Goal: Information Seeking & Learning: Find specific fact

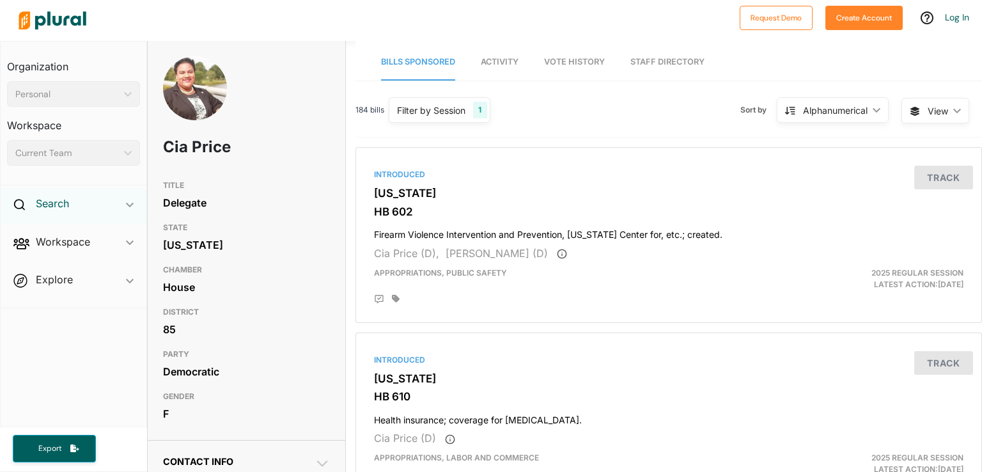
click at [56, 210] on h2 "Search" at bounding box center [52, 203] width 33 height 14
click at [43, 234] on h4 "Bills" at bounding box center [77, 233] width 114 height 12
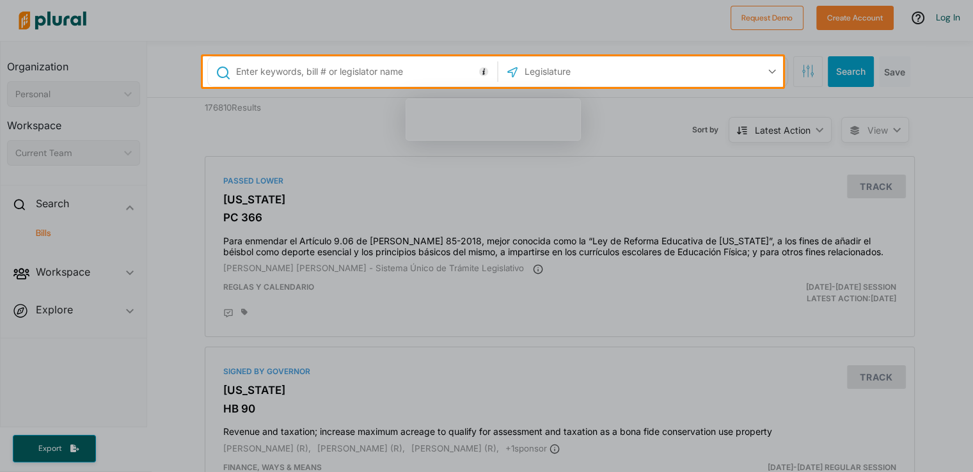
click at [554, 79] on input "text" at bounding box center [591, 71] width 137 height 24
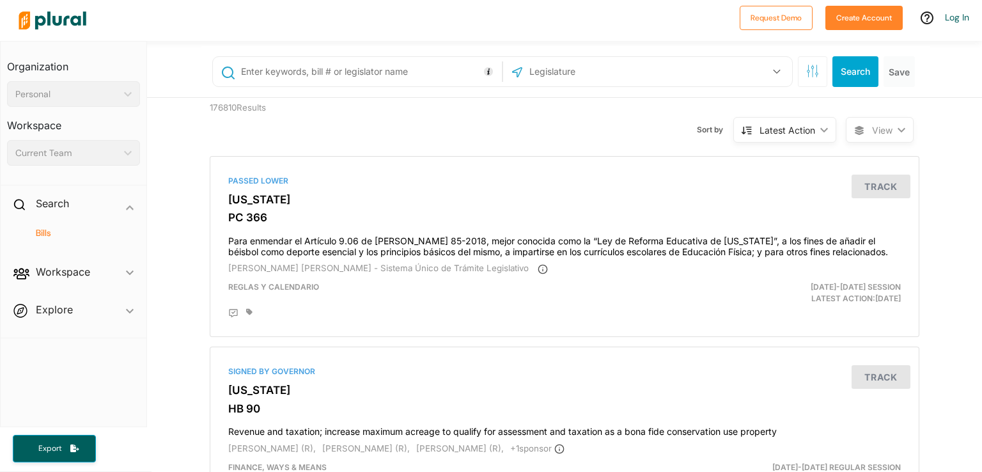
click at [412, 79] on input "text" at bounding box center [369, 71] width 259 height 24
type input "mental health"
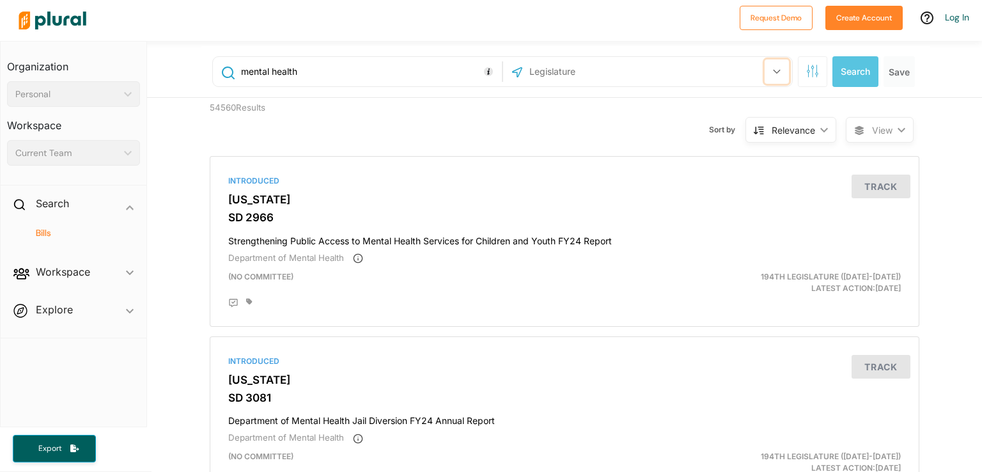
click at [771, 75] on button "button" at bounding box center [777, 71] width 24 height 24
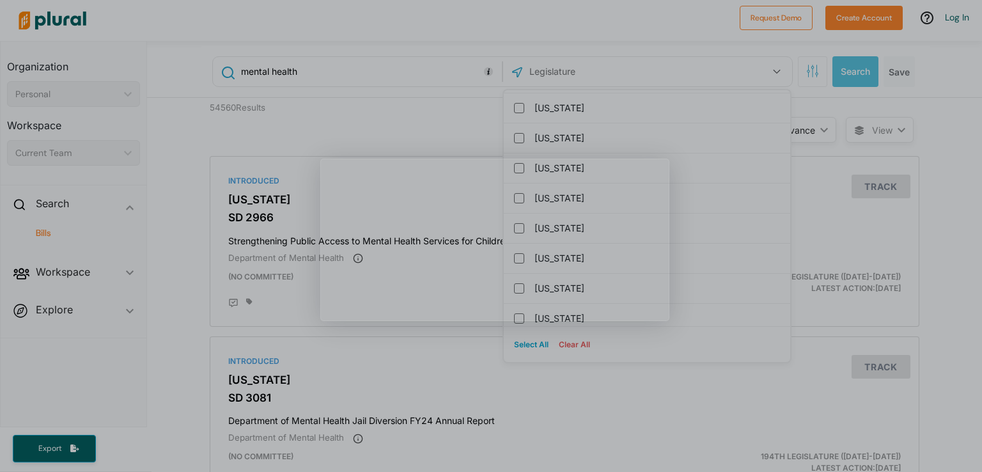
scroll to position [1233, 0]
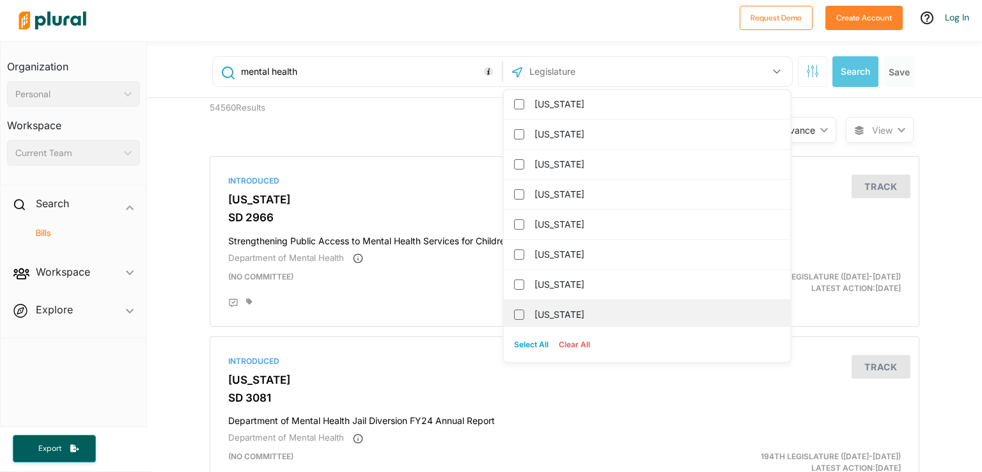
click at [573, 305] on label "[US_STATE]" at bounding box center [656, 314] width 243 height 19
click at [524, 309] on input "[US_STATE]" at bounding box center [519, 314] width 10 height 10
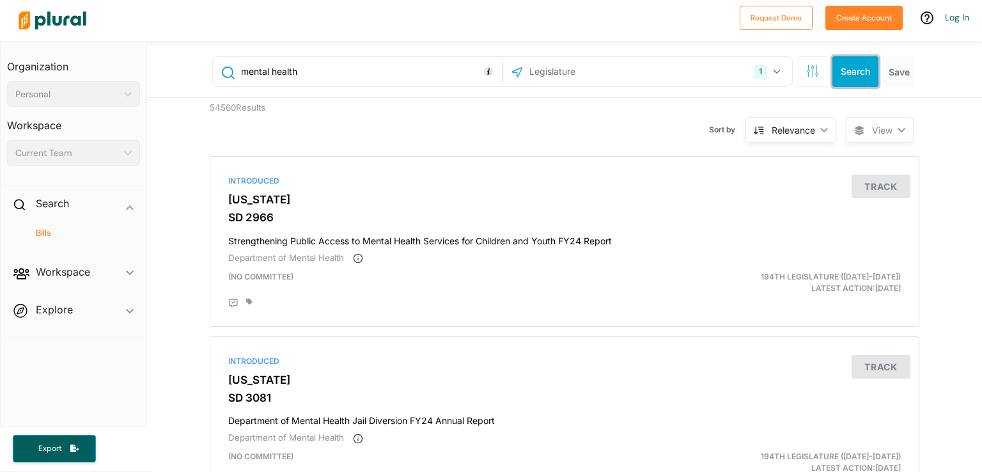
click at [852, 67] on button "Search" at bounding box center [856, 71] width 46 height 31
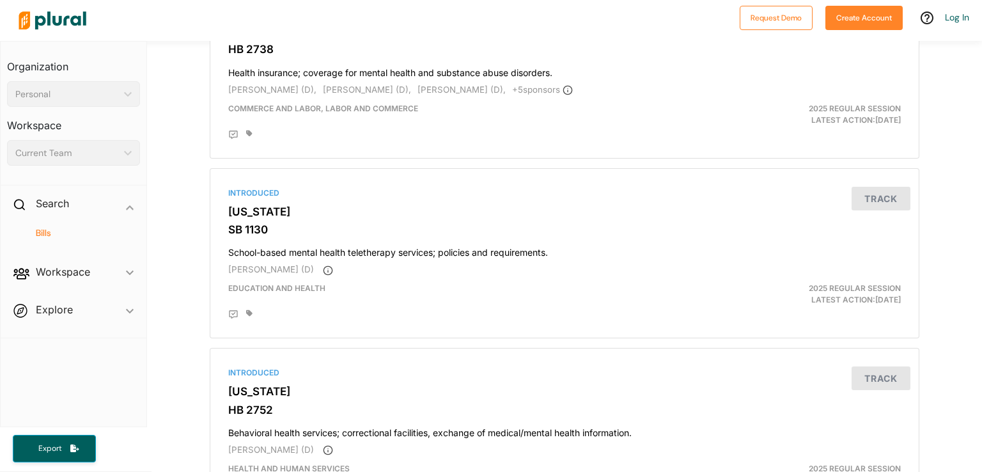
scroll to position [110, 0]
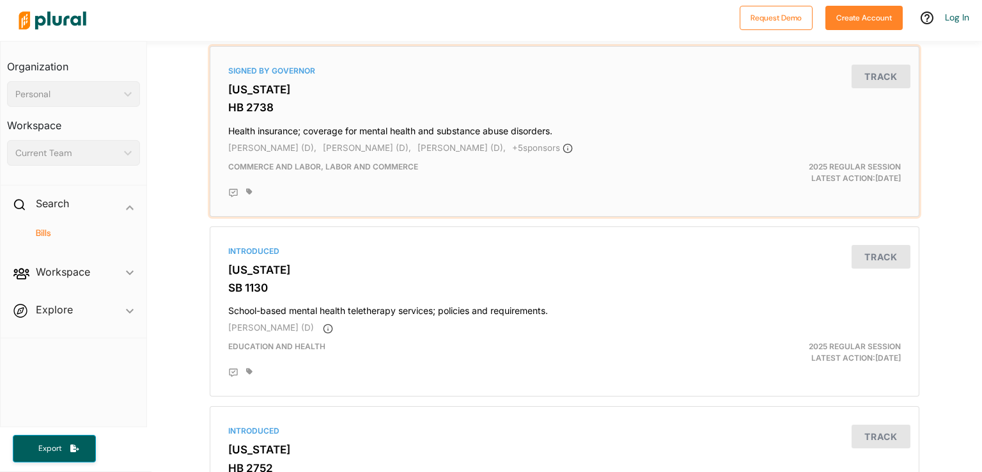
click at [647, 184] on div at bounding box center [564, 191] width 673 height 14
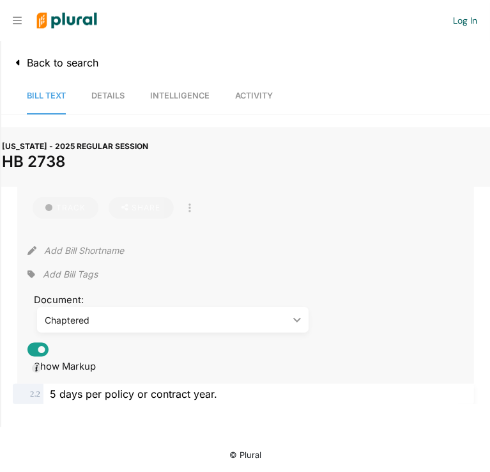
click at [13, 144] on span "VIRGINIA - 2025 REGULAR SESSION" at bounding box center [75, 146] width 146 height 10
